Goal: Task Accomplishment & Management: Manage account settings

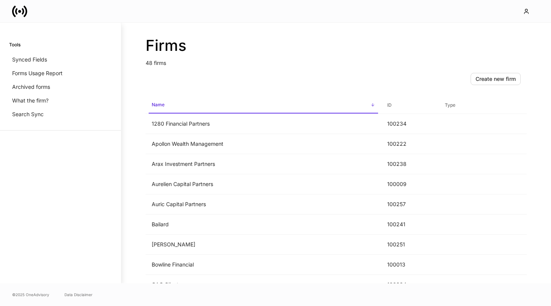
scroll to position [9, 0]
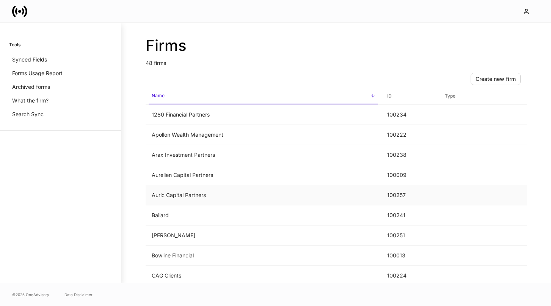
click at [288, 201] on td "Auric Capital Partners" at bounding box center [264, 195] width 236 height 20
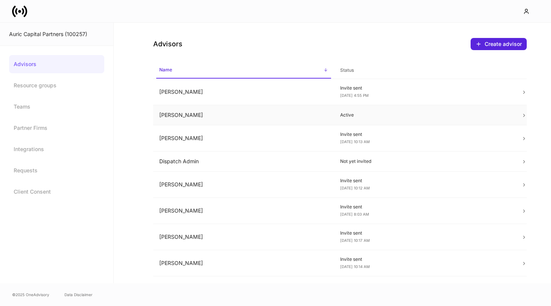
click at [338, 113] on td "Active" at bounding box center [424, 115] width 181 height 20
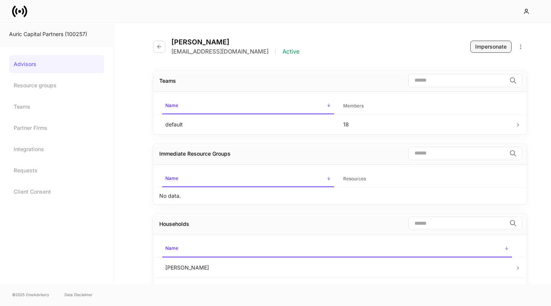
click at [489, 48] on div "Impersonate" at bounding box center [490, 47] width 31 height 8
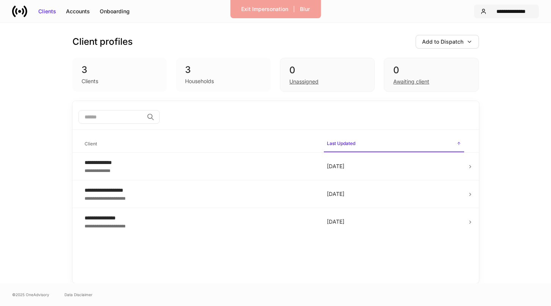
click at [516, 11] on div "**********" at bounding box center [511, 12] width 43 height 8
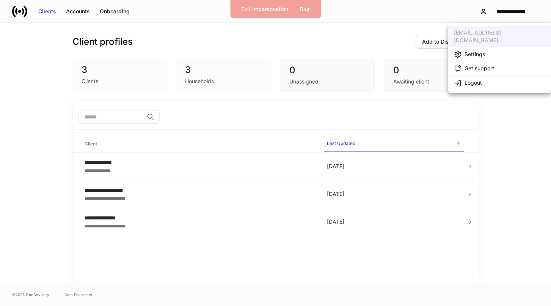
click at [483, 50] on div "Settings" at bounding box center [475, 54] width 20 height 8
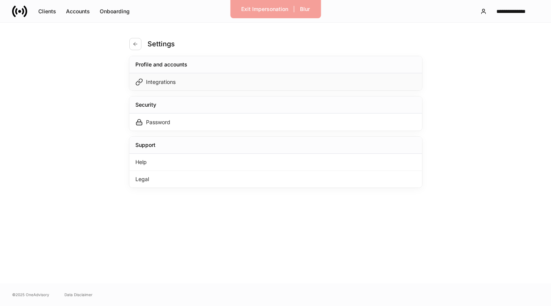
click at [353, 89] on div "Integrations" at bounding box center [275, 81] width 293 height 17
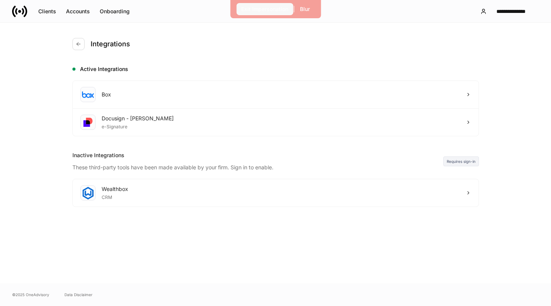
click at [246, 12] on div "Exit Impersonation" at bounding box center [264, 9] width 47 height 8
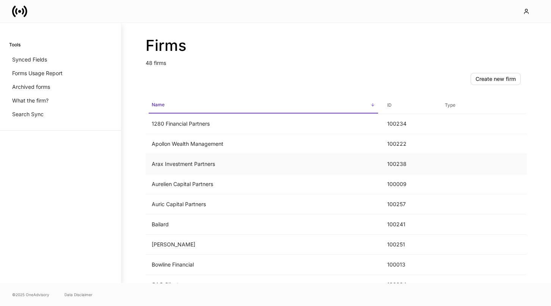
scroll to position [3, 0]
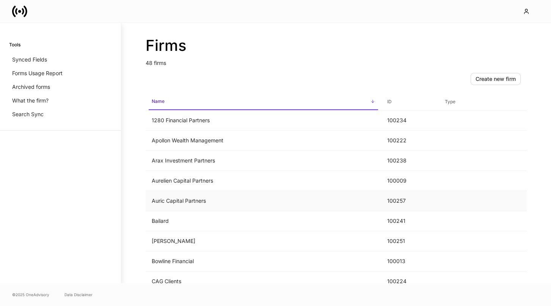
click at [279, 194] on td "Auric Capital Partners" at bounding box center [264, 201] width 236 height 20
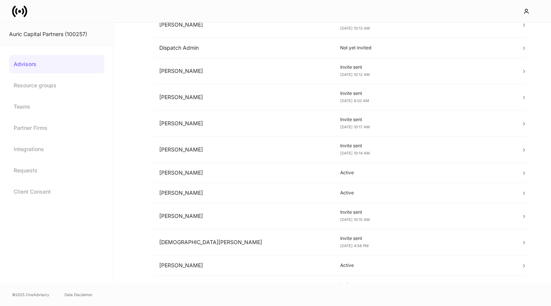
scroll to position [224, 0]
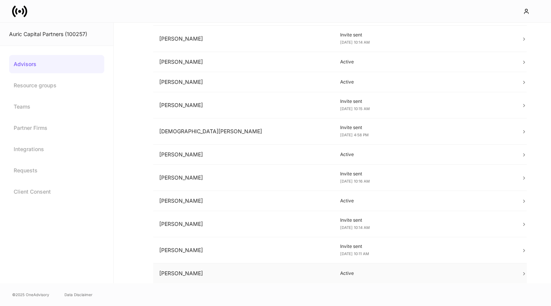
click at [273, 273] on td "[PERSON_NAME]" at bounding box center [243, 273] width 181 height 20
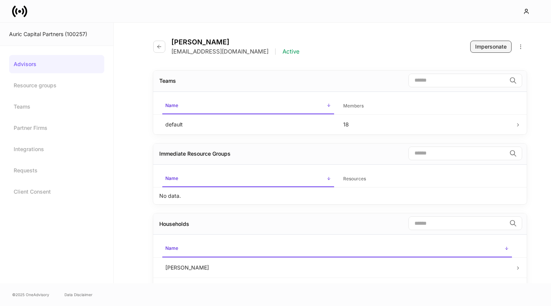
click at [482, 46] on div "Impersonate" at bounding box center [490, 47] width 31 height 8
